Goal: Obtain resource: Download file/media

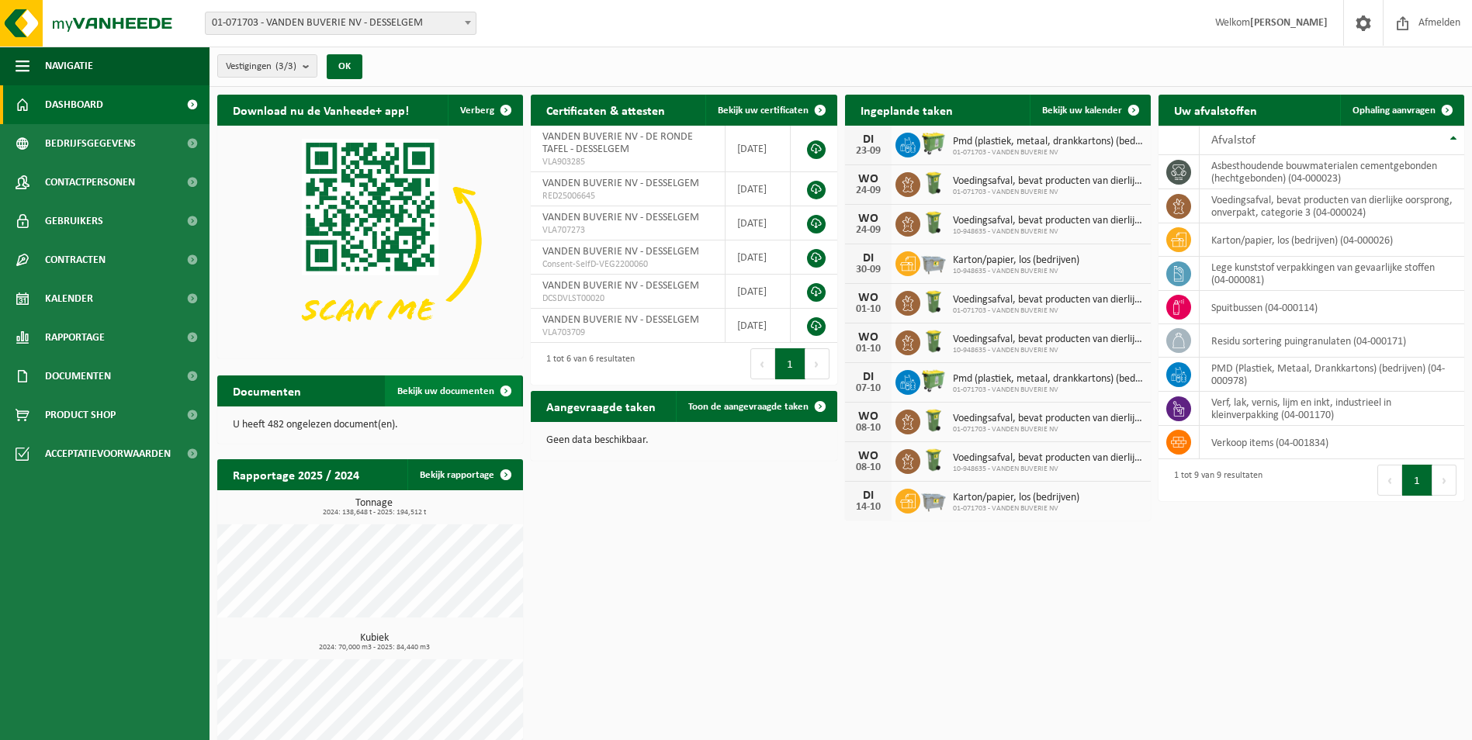
click at [471, 397] on link "Bekijk uw documenten" at bounding box center [453, 391] width 137 height 31
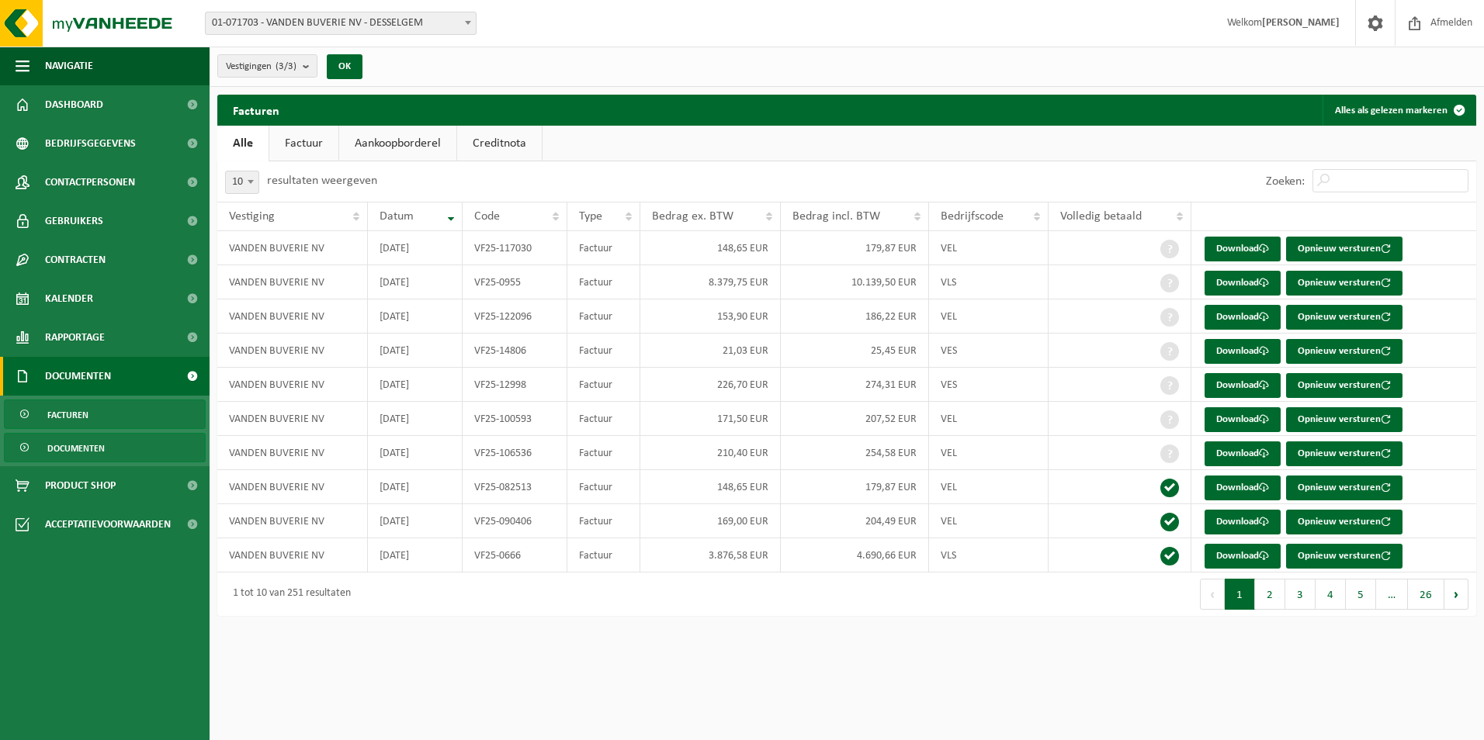
click at [54, 441] on span "Documenten" at bounding box center [75, 448] width 57 height 29
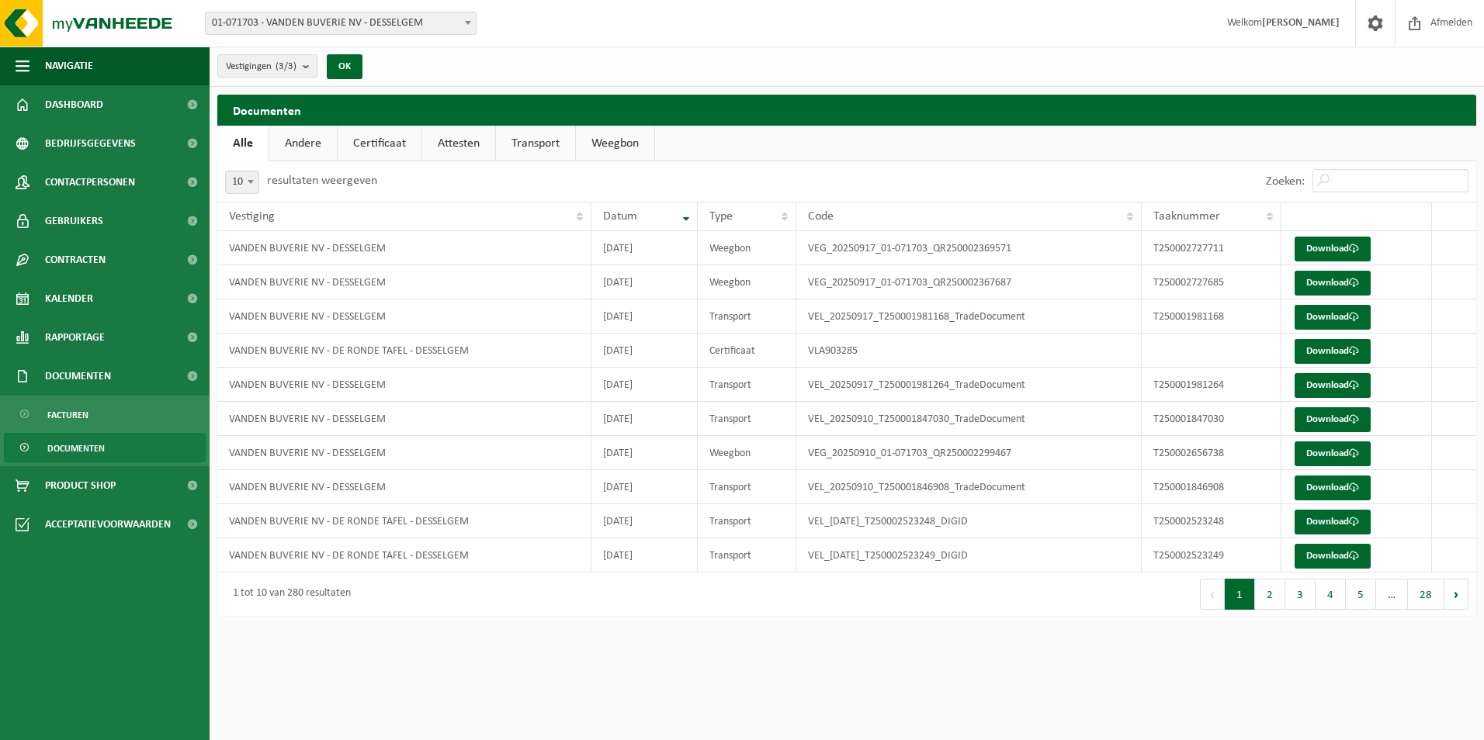
click at [625, 142] on link "Weegbon" at bounding box center [615, 144] width 78 height 36
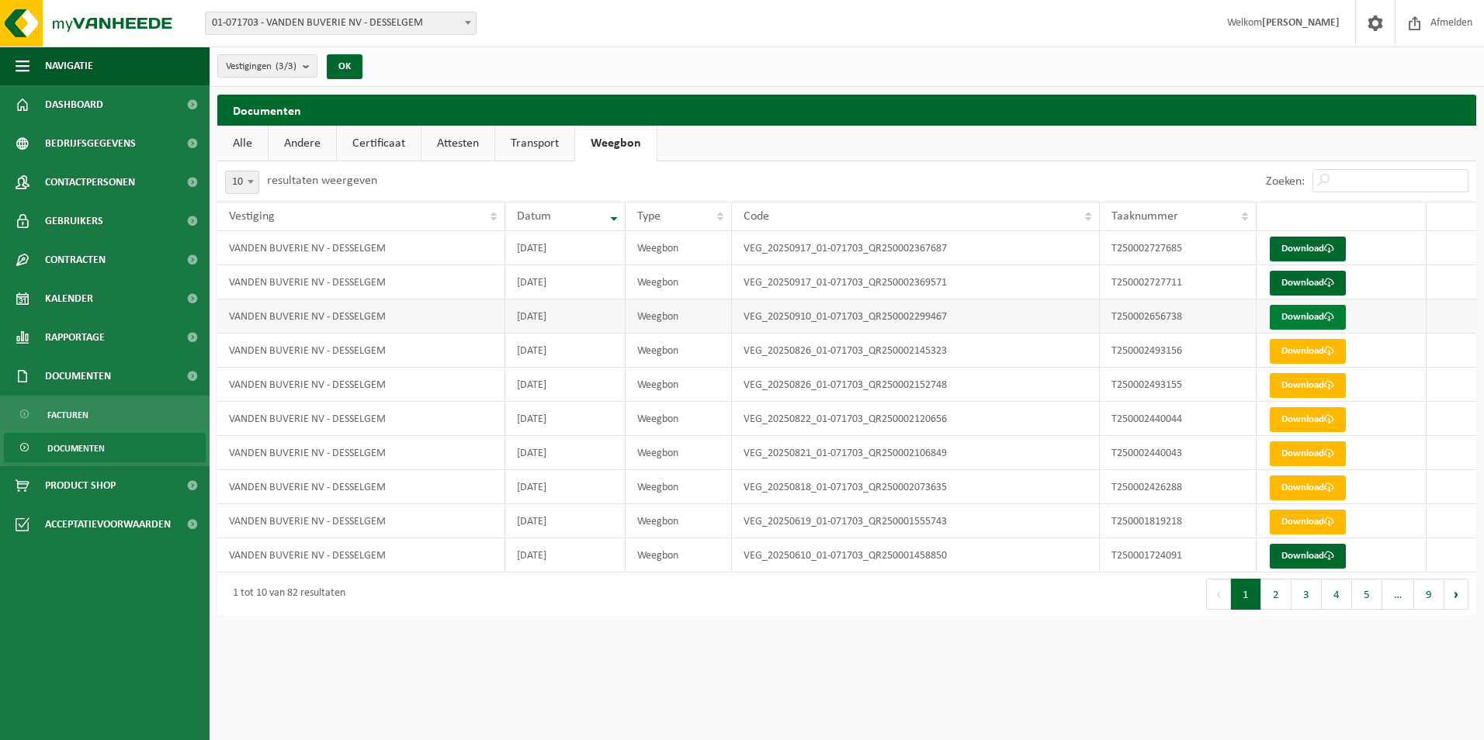
click at [1314, 318] on link "Download" at bounding box center [1308, 317] width 76 height 25
click at [1332, 291] on link "Download" at bounding box center [1308, 283] width 76 height 25
click at [1323, 244] on link "Download" at bounding box center [1308, 249] width 76 height 25
